Goal: Navigation & Orientation: Understand site structure

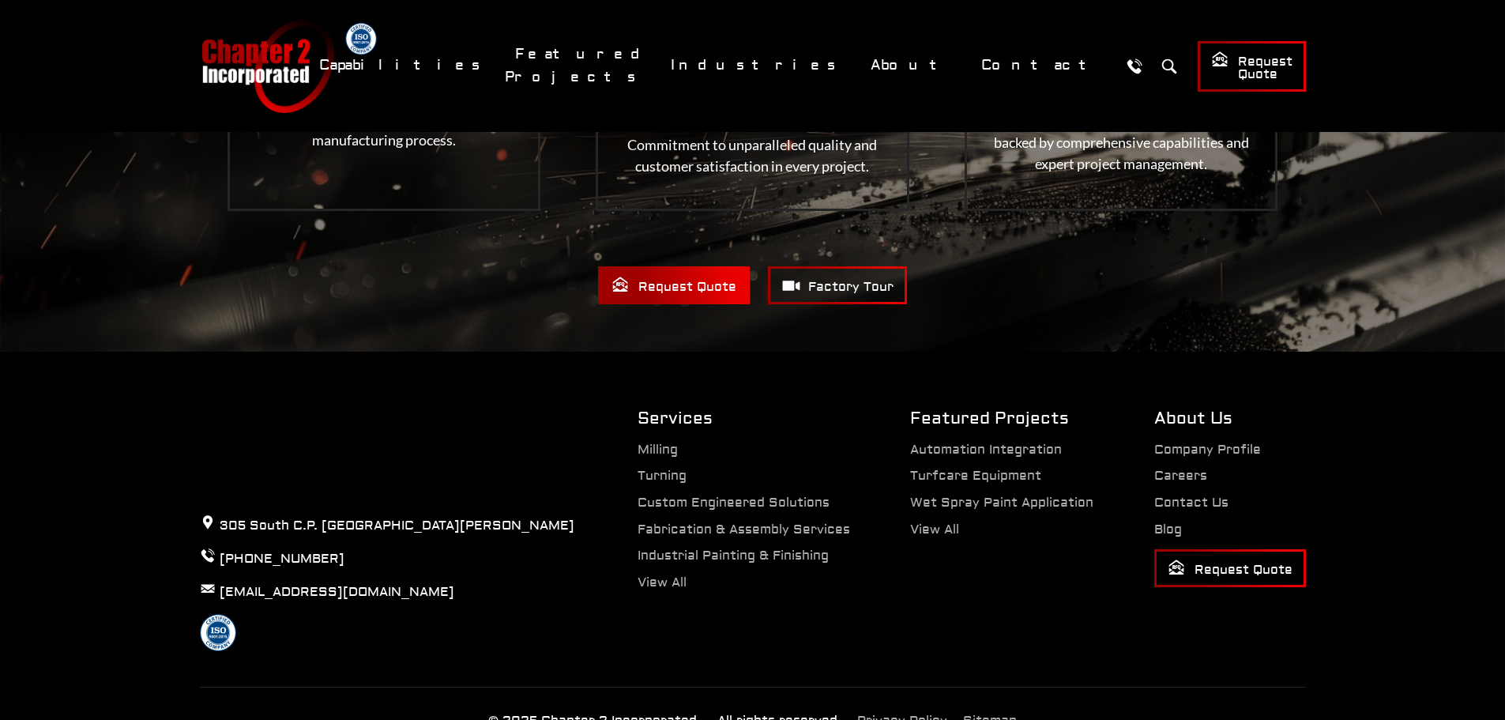
scroll to position [3311, 0]
click at [936, 521] on link "View All" at bounding box center [934, 529] width 49 height 16
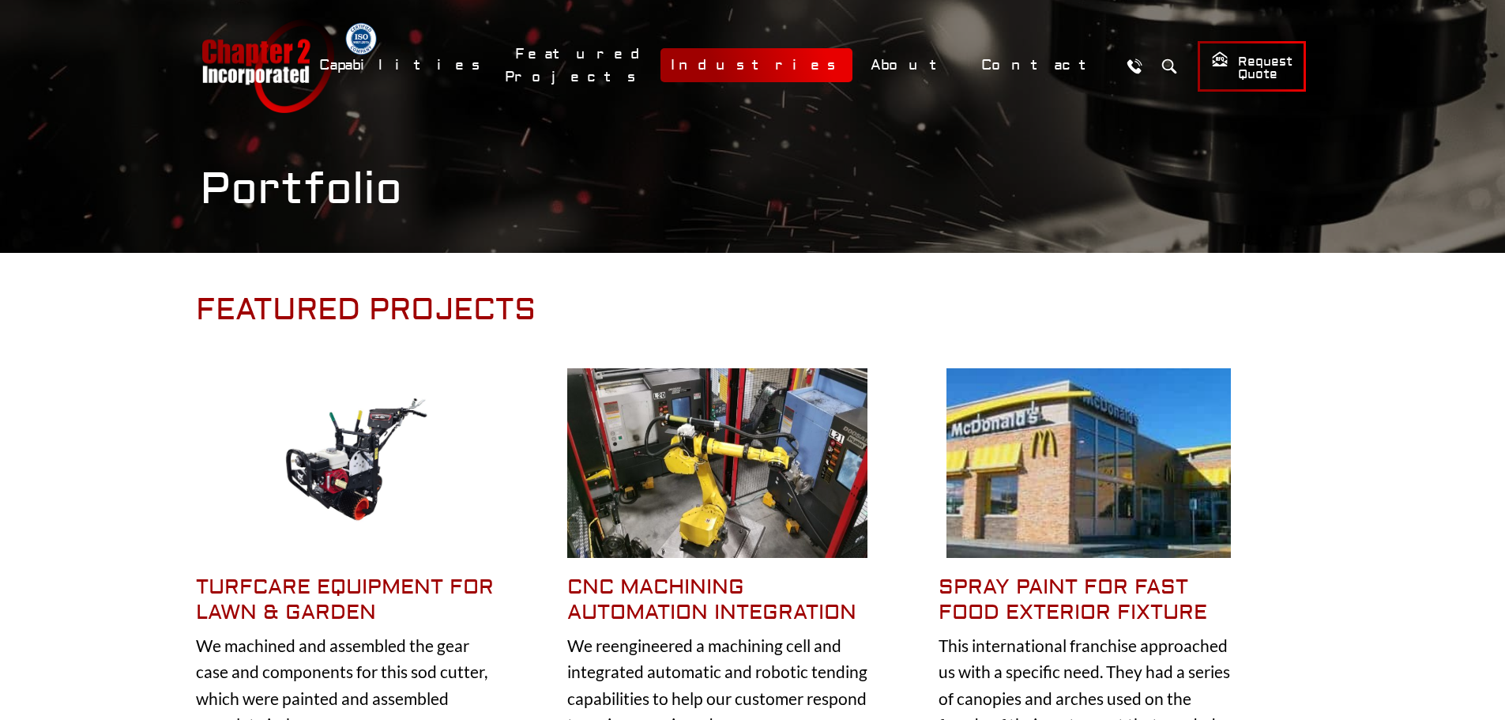
click at [853, 59] on link "Industries" at bounding box center [757, 65] width 192 height 34
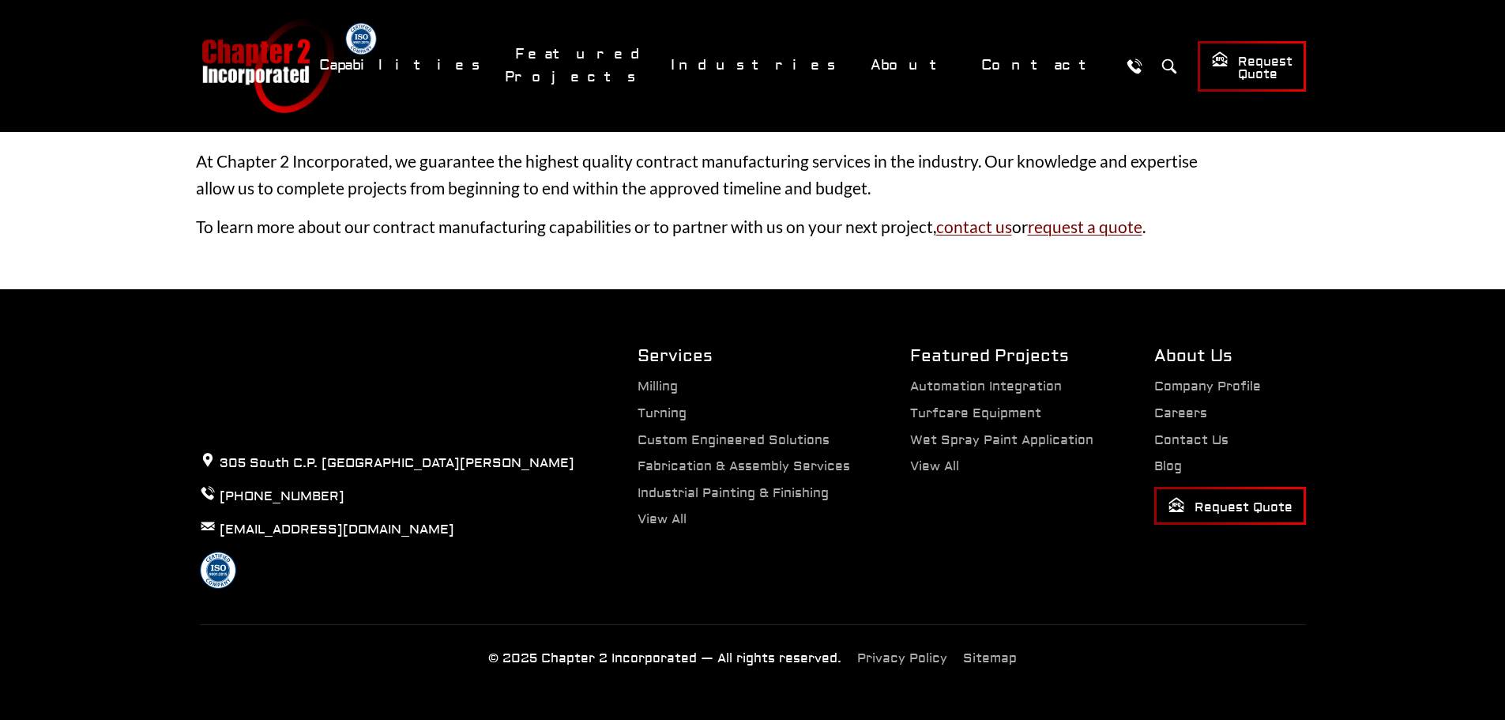
scroll to position [2912, 0]
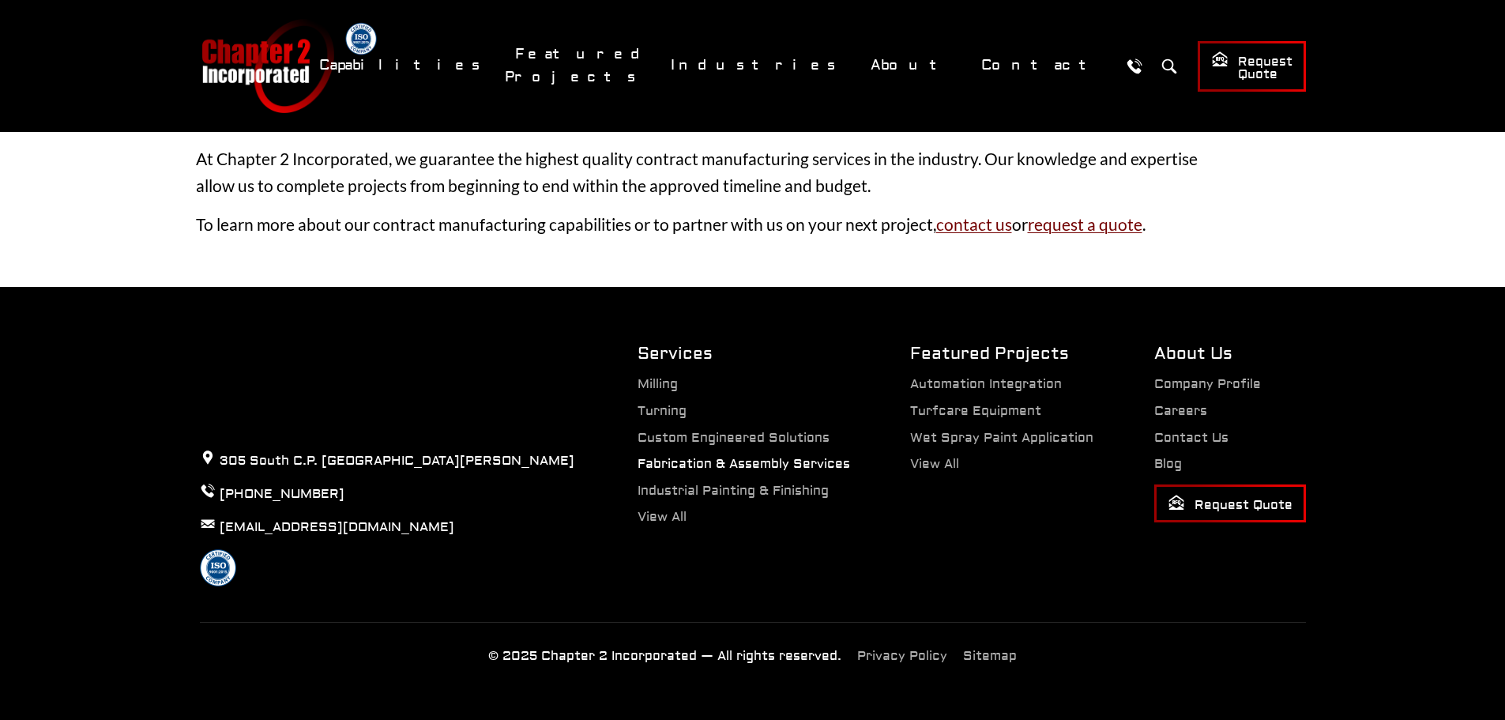
click at [823, 469] on link "Fabrication & Assembly Services" at bounding box center [744, 464] width 213 height 16
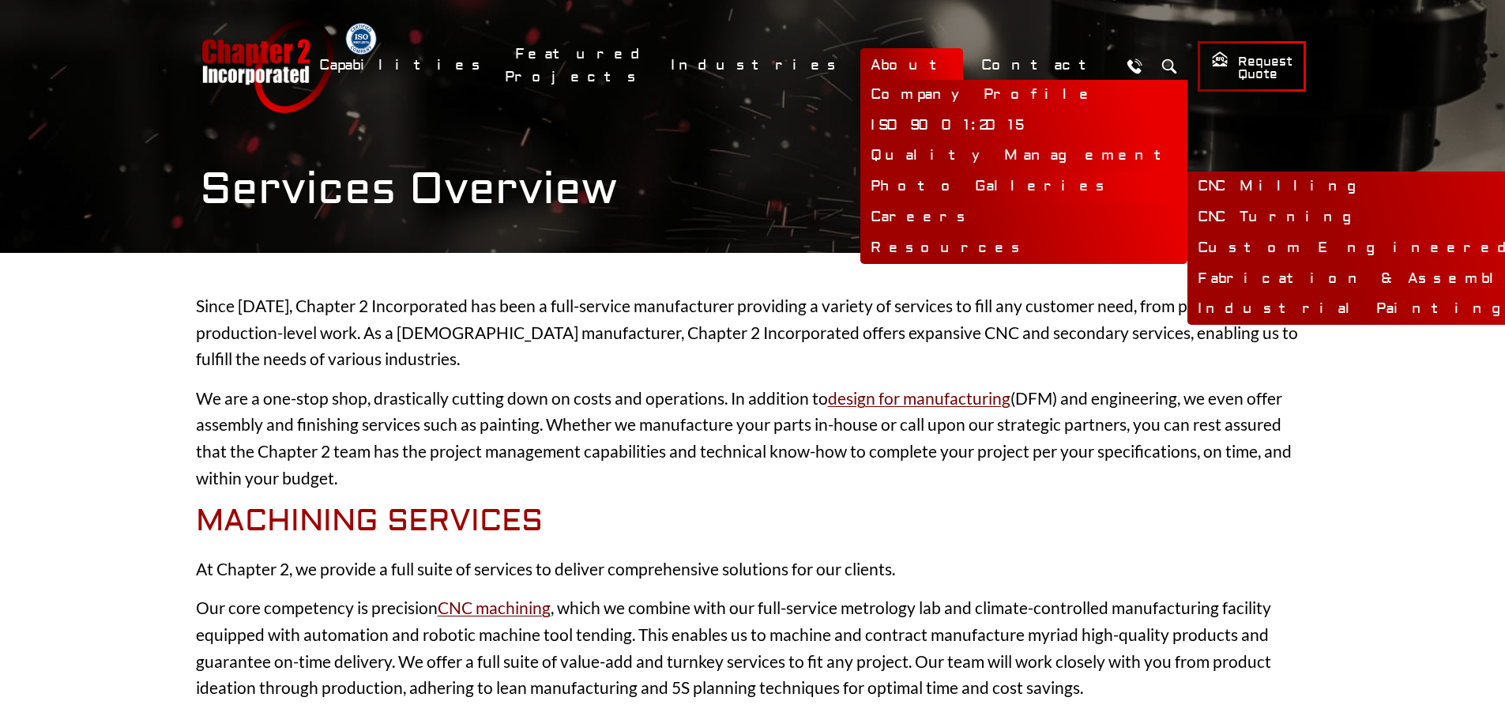
click at [974, 187] on link "Photo Galleries" at bounding box center [1024, 186] width 327 height 31
click at [1222, 243] on link "Custom Engineered Solutions" at bounding box center [1461, 248] width 547 height 31
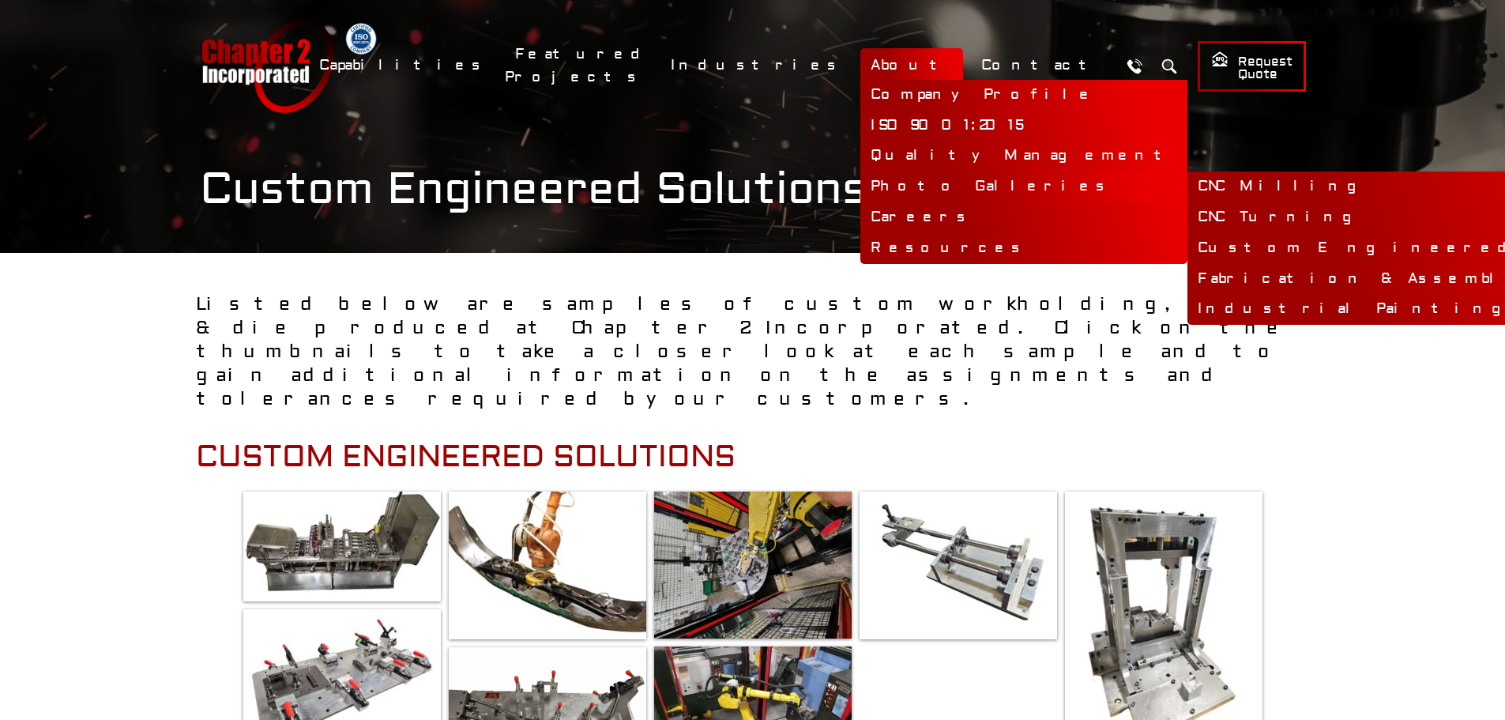
click at [1188, 277] on link "Fabrication & Assembly" at bounding box center [1461, 279] width 547 height 31
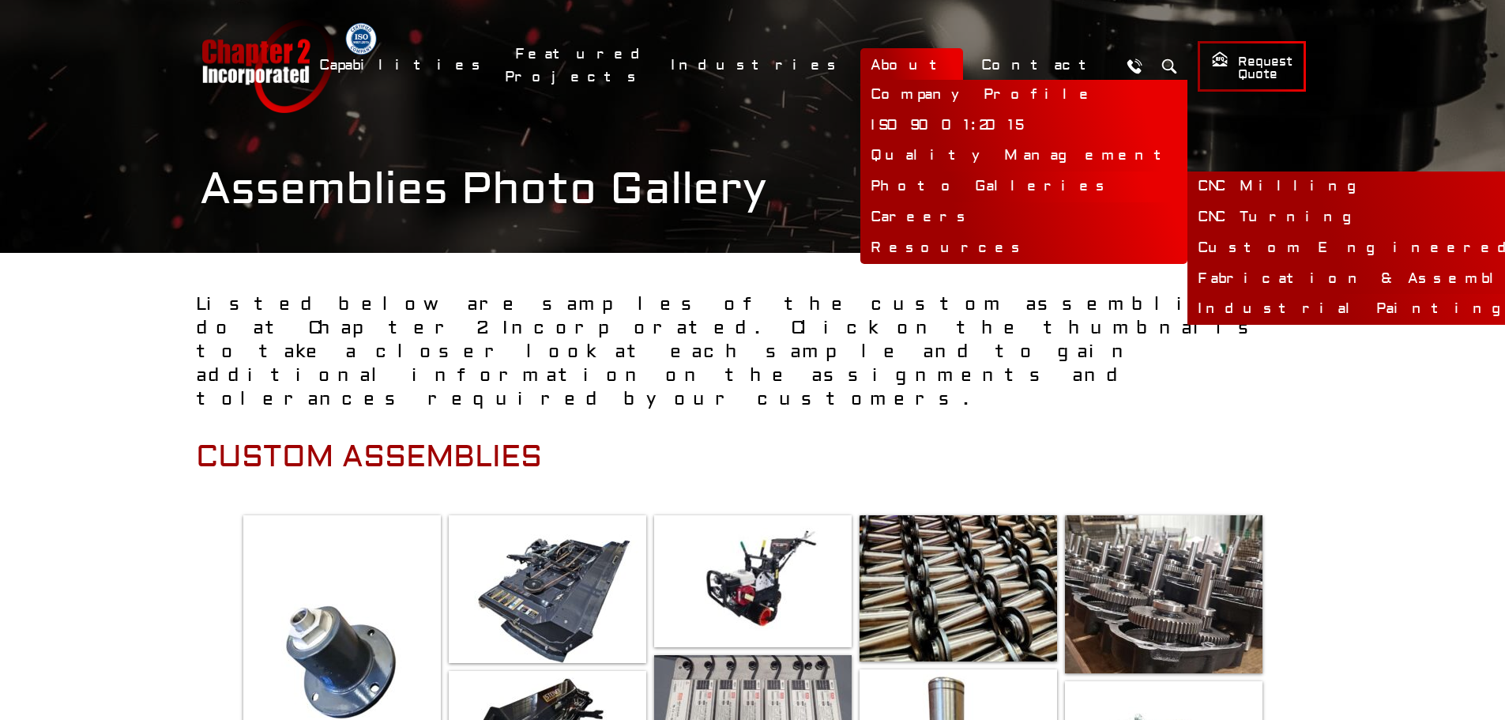
click at [1188, 309] on link "Industrial Painting & Finishing" at bounding box center [1461, 309] width 547 height 31
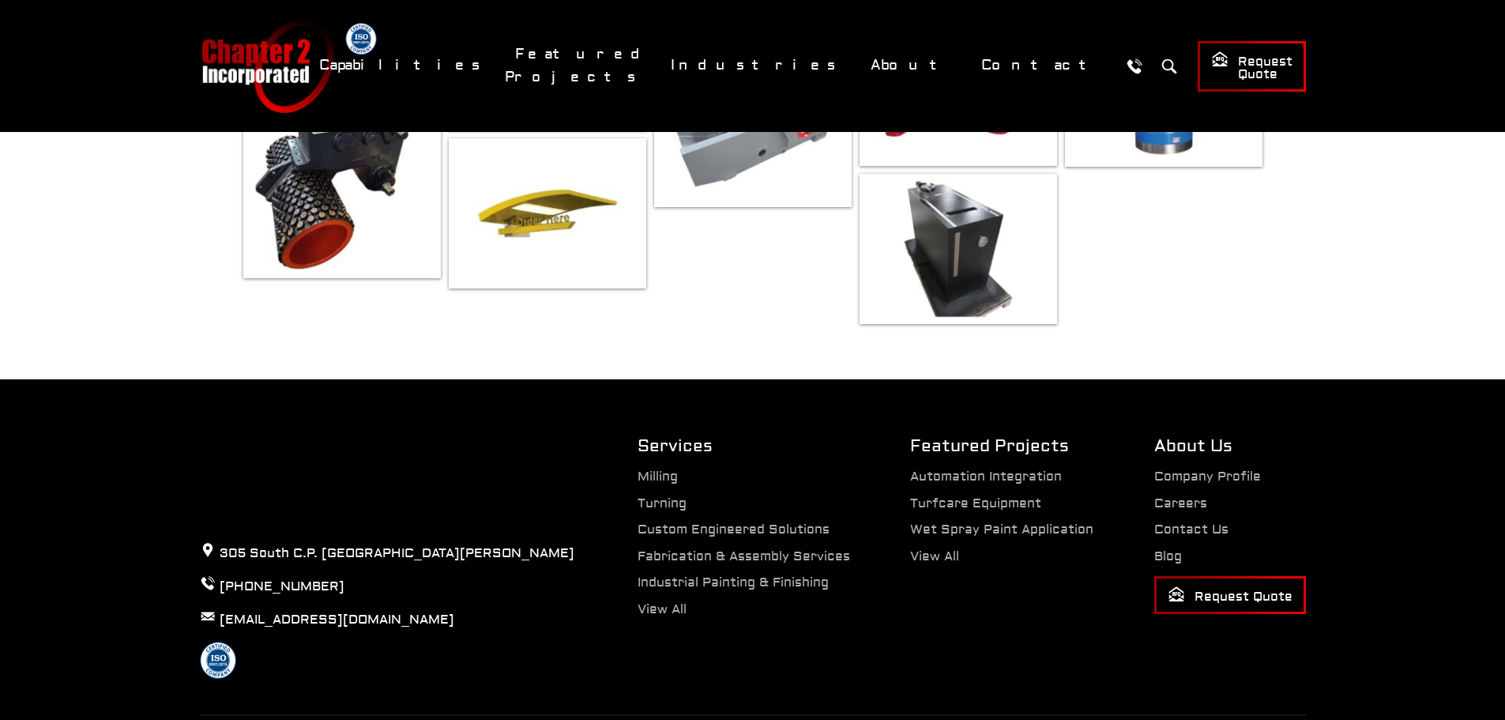
scroll to position [158, 0]
